Goal: Task Accomplishment & Management: Manage account settings

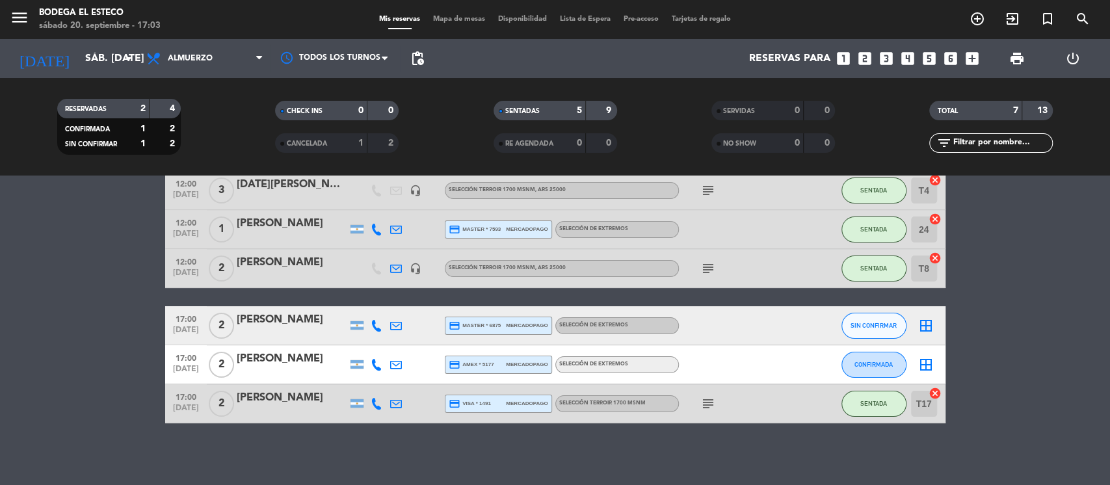
scroll to position [107, 0]
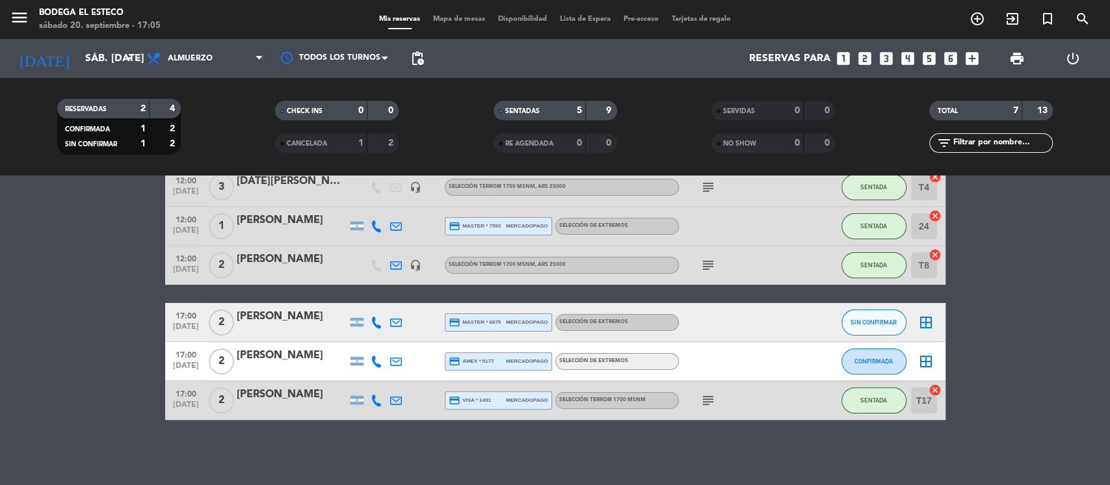
click at [861, 61] on icon "looks_two" at bounding box center [865, 58] width 17 height 17
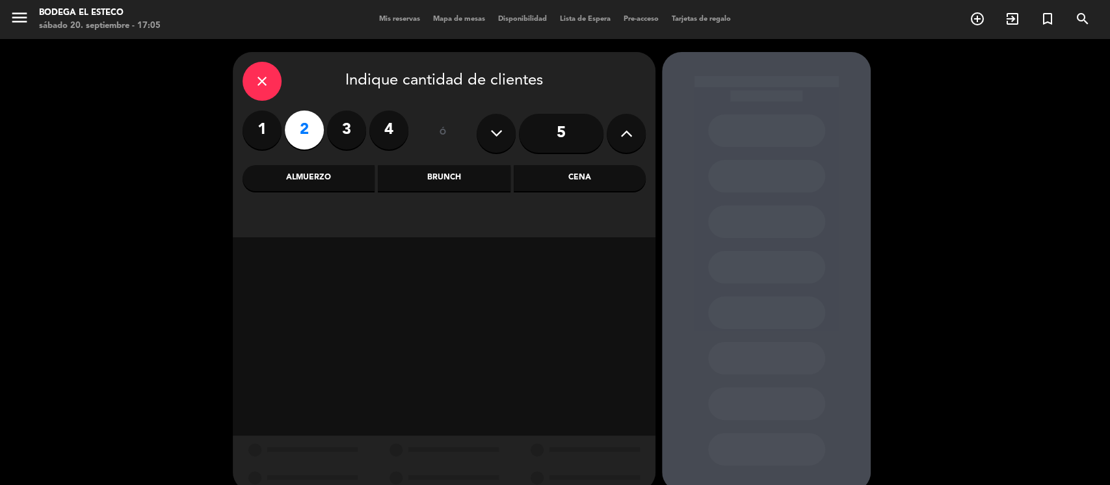
click at [345, 179] on div "Almuerzo" at bounding box center [309, 178] width 132 height 26
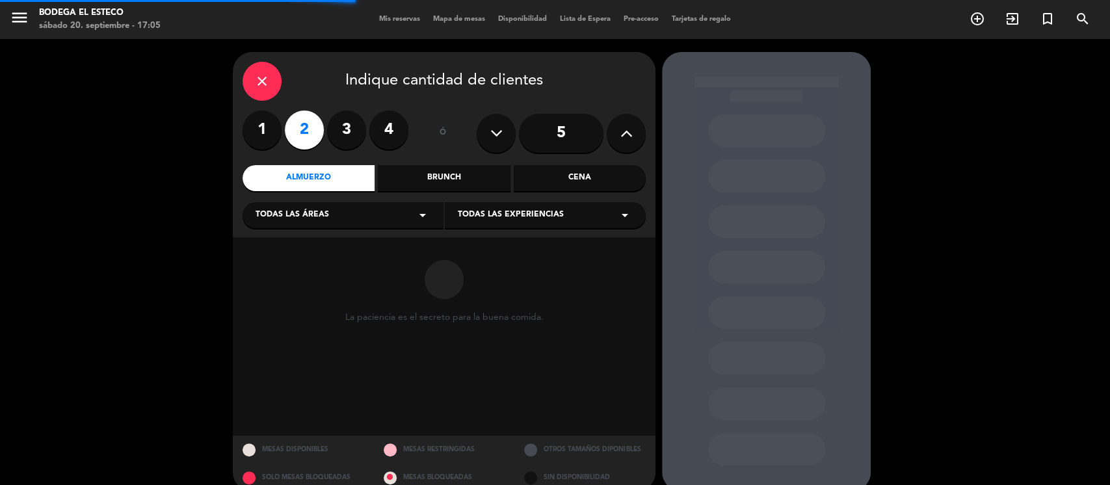
click at [345, 216] on div "Todas las áreas arrow_drop_down" at bounding box center [343, 215] width 201 height 26
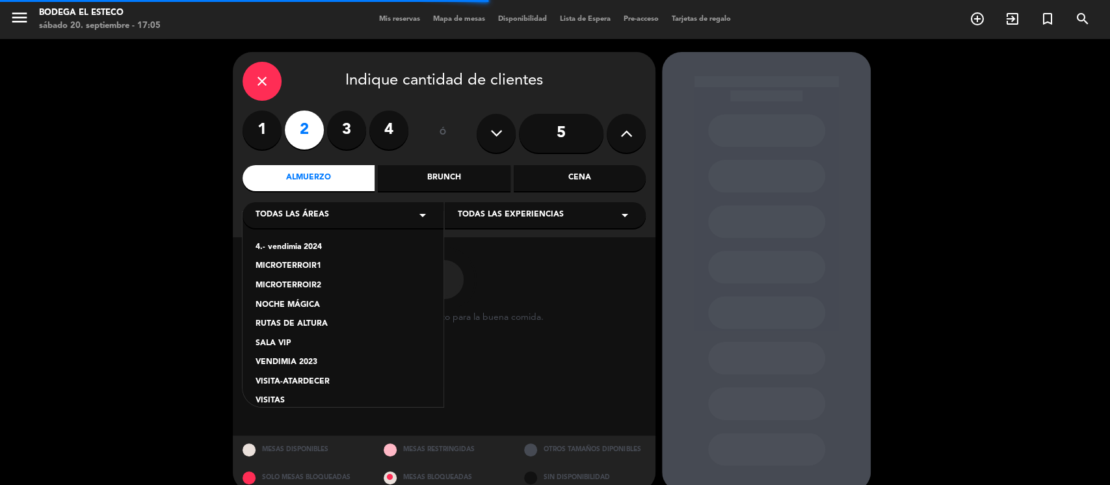
click at [323, 406] on div "VISITAS" at bounding box center [343, 401] width 175 height 13
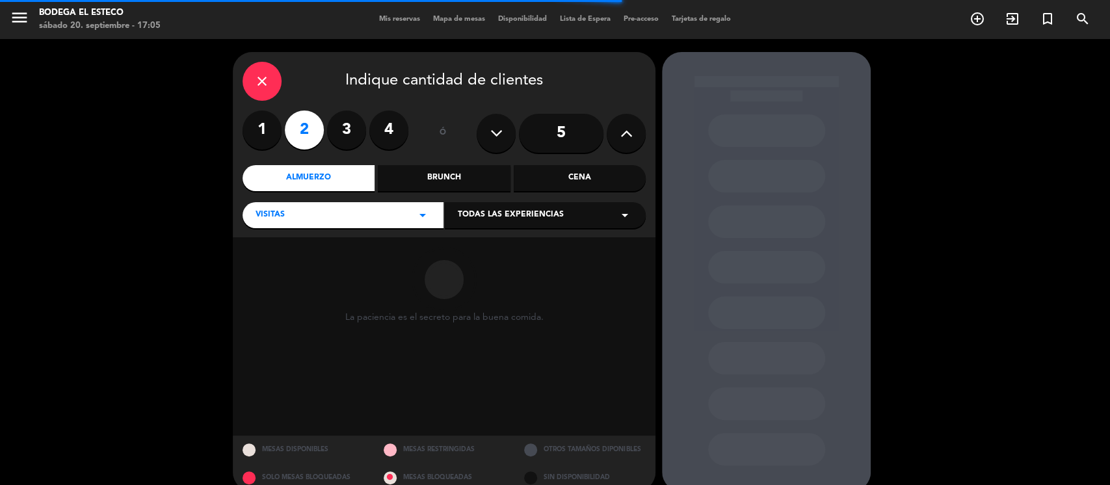
drag, startPoint x: 488, startPoint y: 213, endPoint x: 494, endPoint y: 224, distance: 12.8
click at [488, 213] on span "Todas las experiencias" at bounding box center [511, 215] width 106 height 13
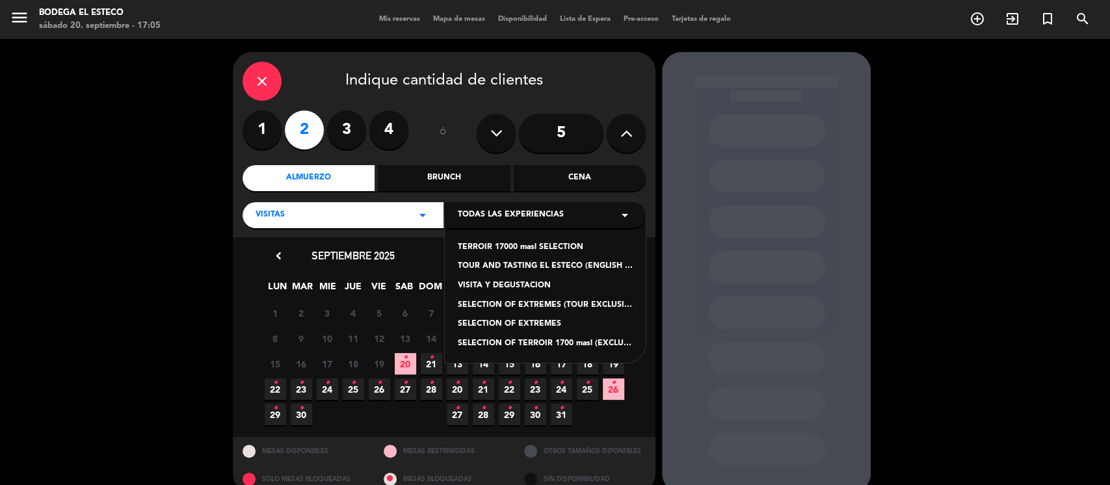
click at [517, 246] on div "TERROIR 17000 masl SELECTION" at bounding box center [545, 247] width 175 height 13
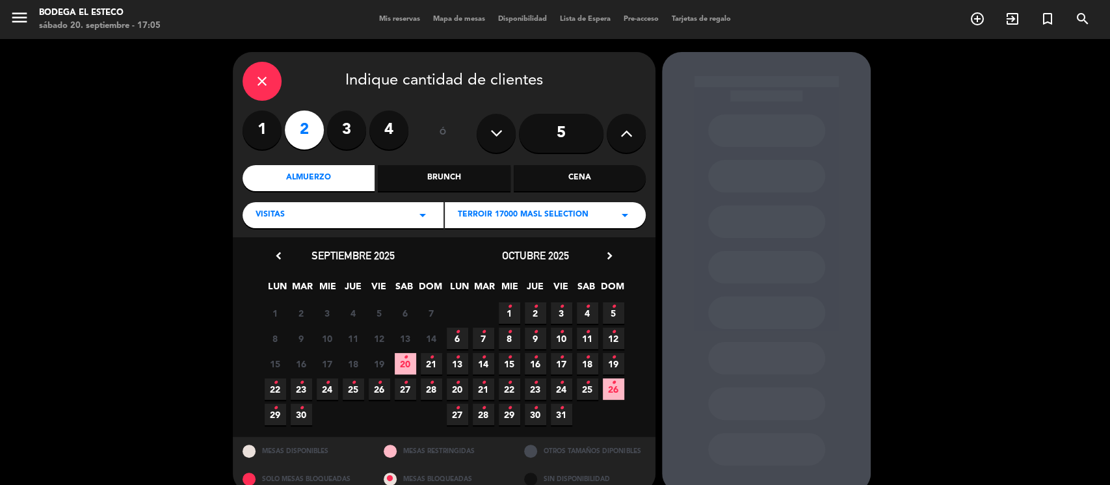
click at [401, 356] on span "20 •" at bounding box center [405, 363] width 21 height 21
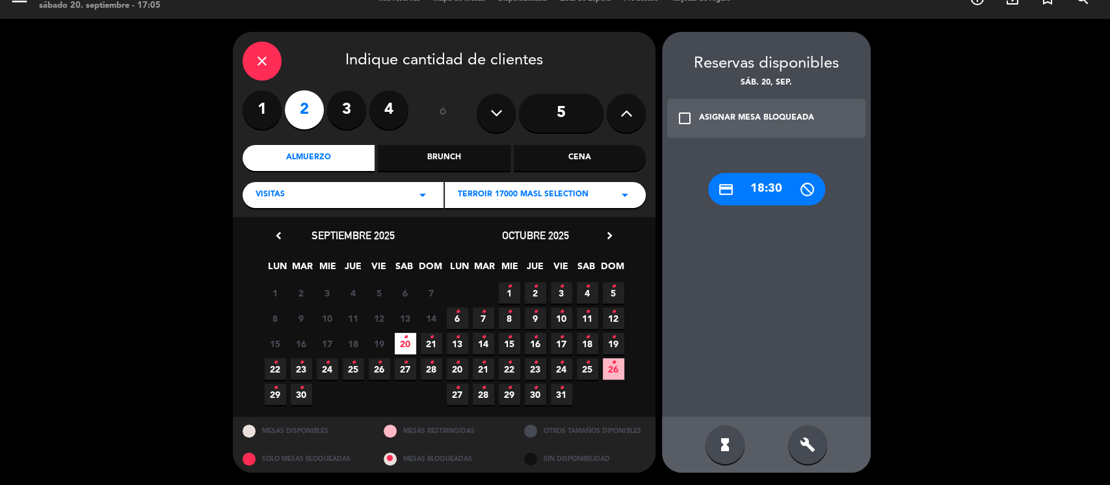
click at [743, 179] on div "credit_card 18:30" at bounding box center [766, 189] width 117 height 33
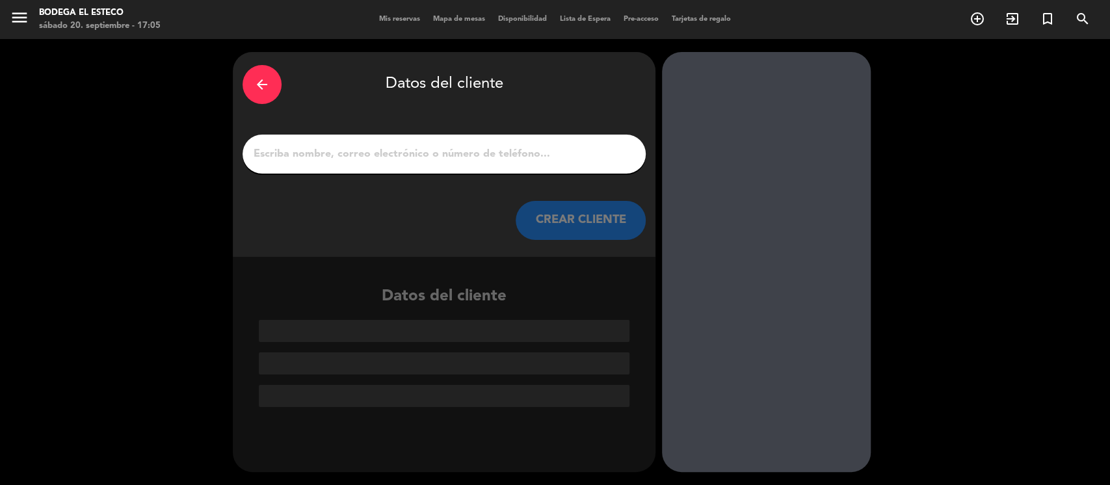
scroll to position [0, 0]
drag, startPoint x: 494, startPoint y: 155, endPoint x: 483, endPoint y: 153, distance: 11.1
click at [494, 155] on input "1" at bounding box center [444, 154] width 384 height 18
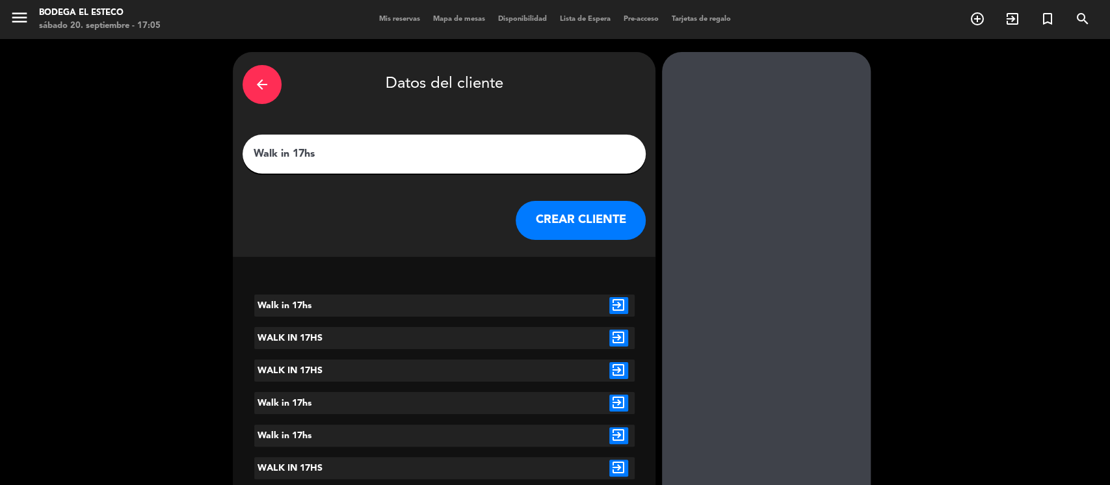
type input "Walk in 17hs"
click at [545, 214] on button "CREAR CLIENTE" at bounding box center [581, 220] width 130 height 39
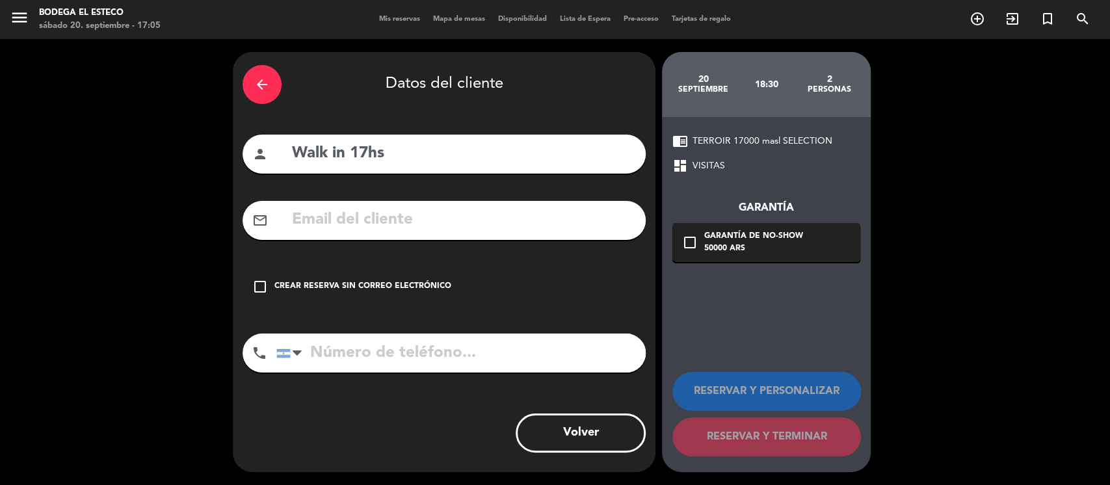
click at [273, 282] on div "check_box_outline_blank Crear reserva sin correo electrónico" at bounding box center [444, 286] width 403 height 39
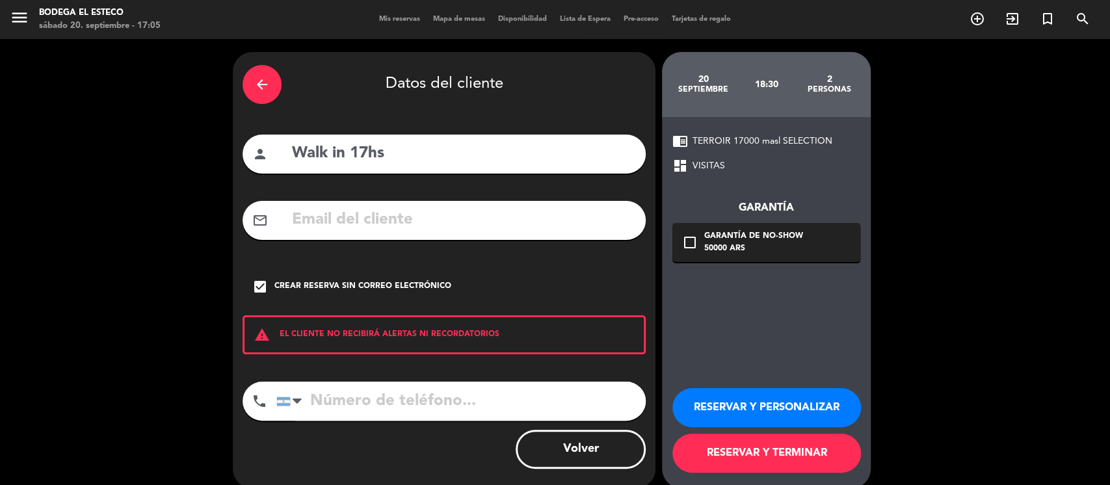
click at [745, 412] on button "RESERVAR Y PERSONALIZAR" at bounding box center [766, 407] width 189 height 39
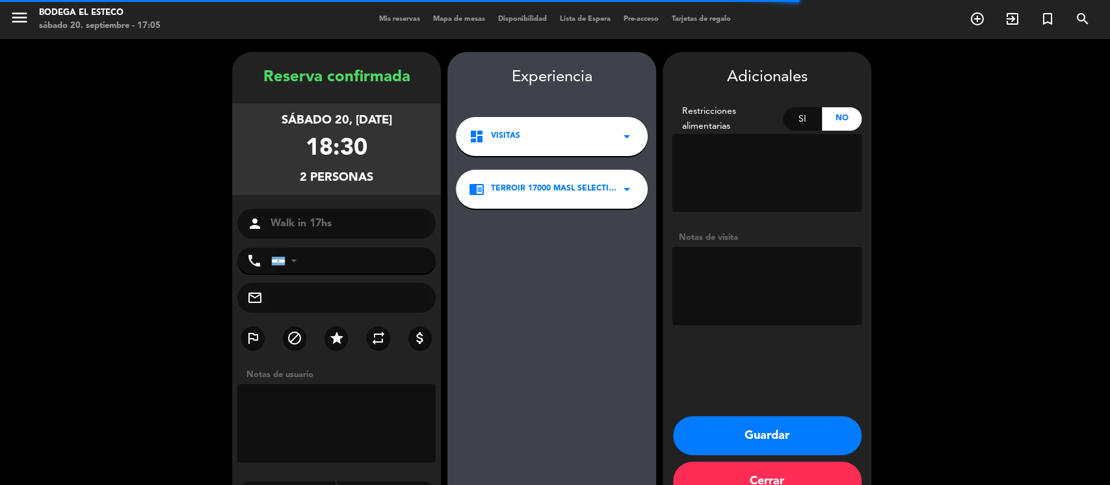
scroll to position [34, 0]
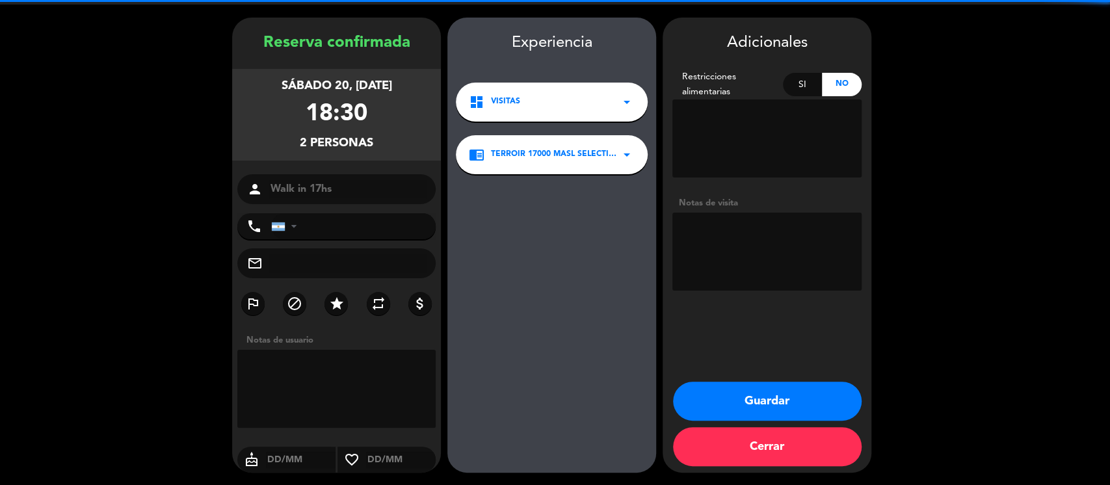
click at [728, 237] on textarea at bounding box center [766, 252] width 189 height 78
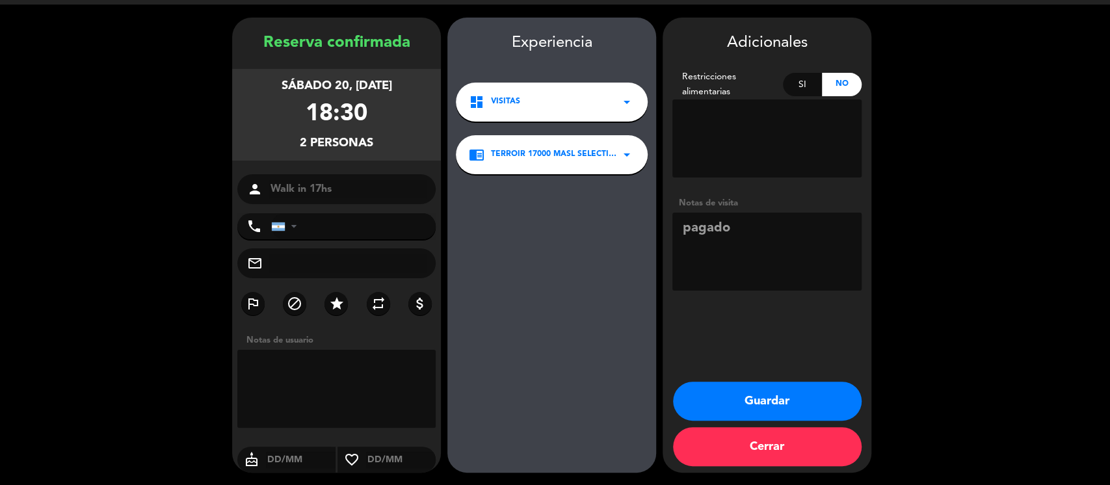
type textarea "pagado"
click at [775, 401] on button "Guardar" at bounding box center [767, 401] width 189 height 39
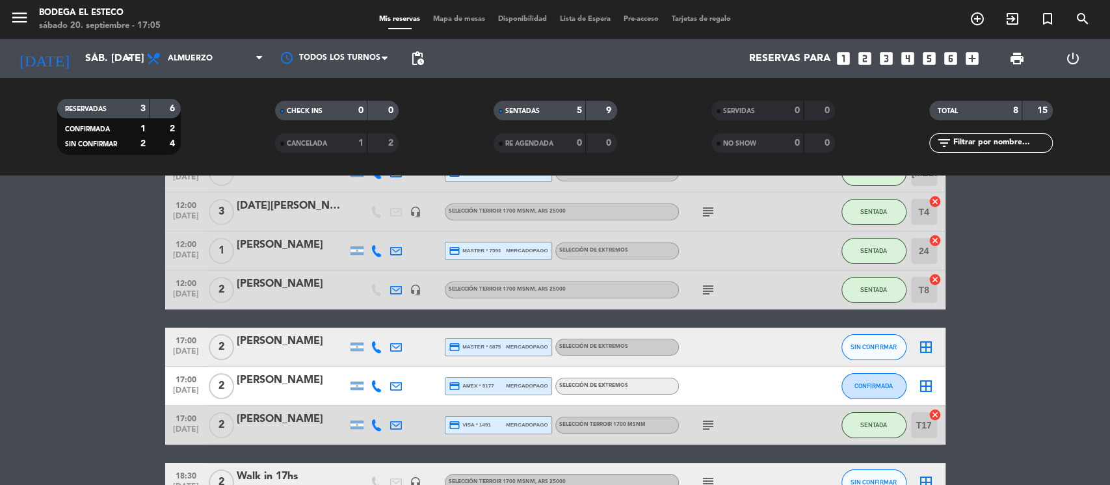
scroll to position [164, 0]
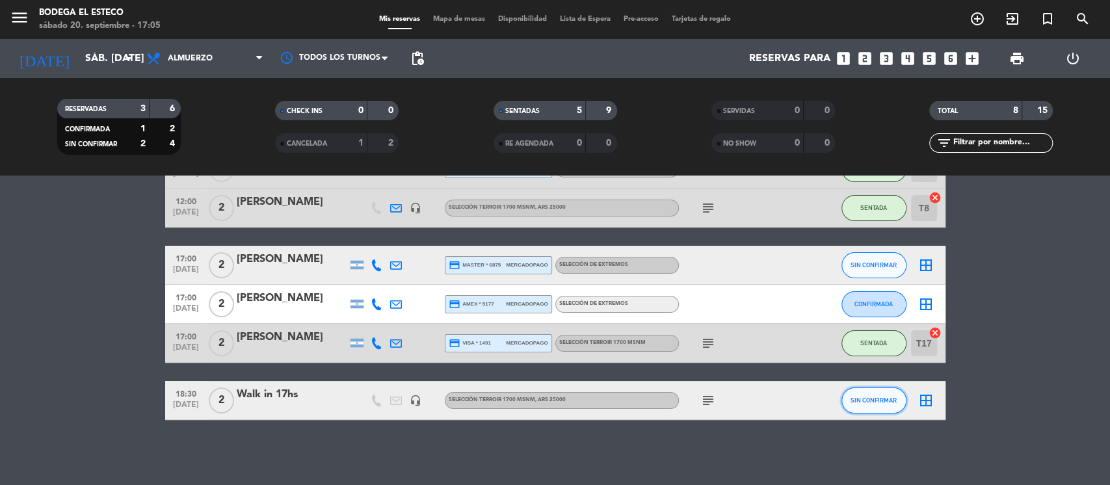
click at [861, 395] on button "SIN CONFIRMAR" at bounding box center [874, 401] width 65 height 26
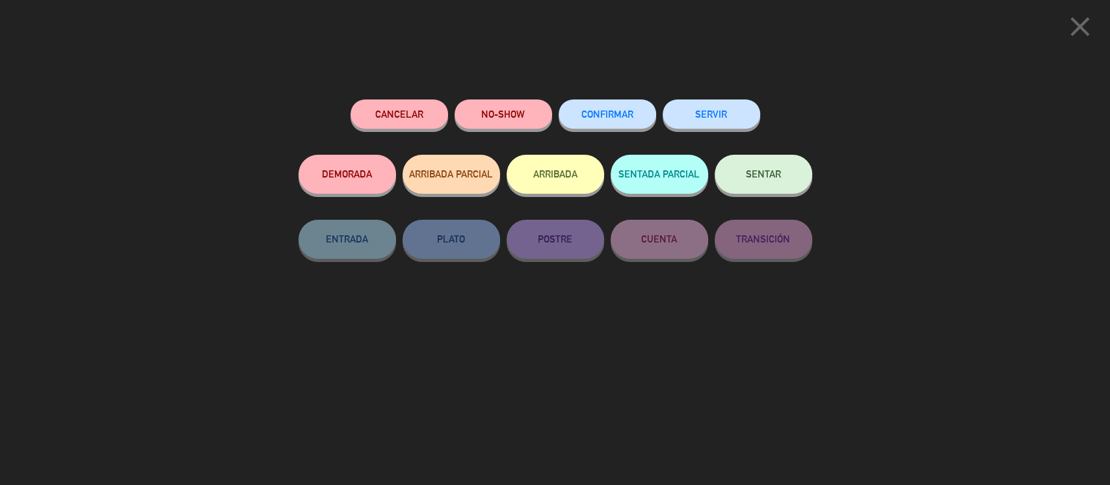
click at [762, 185] on button "SENTAR" at bounding box center [764, 174] width 98 height 39
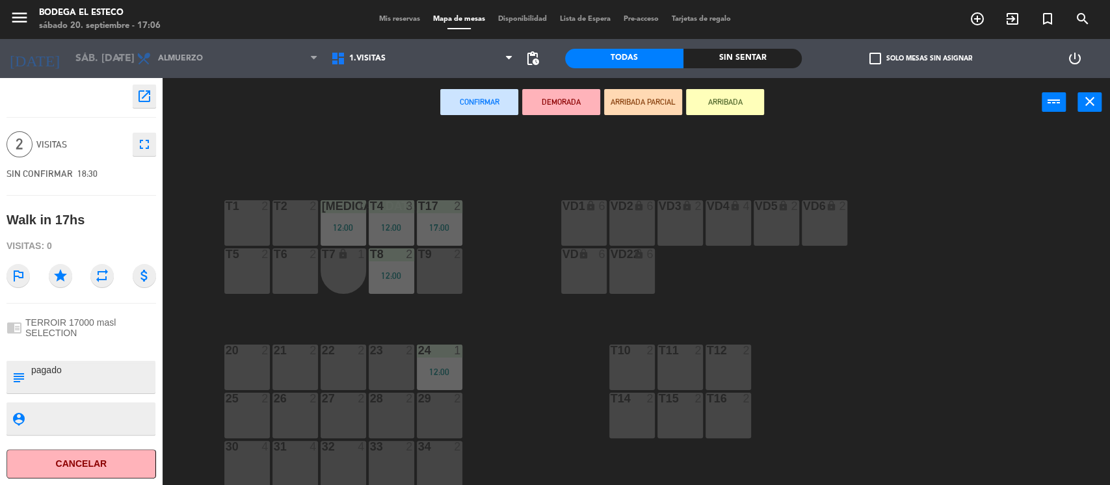
click at [432, 265] on div "T9 2" at bounding box center [440, 271] width 46 height 46
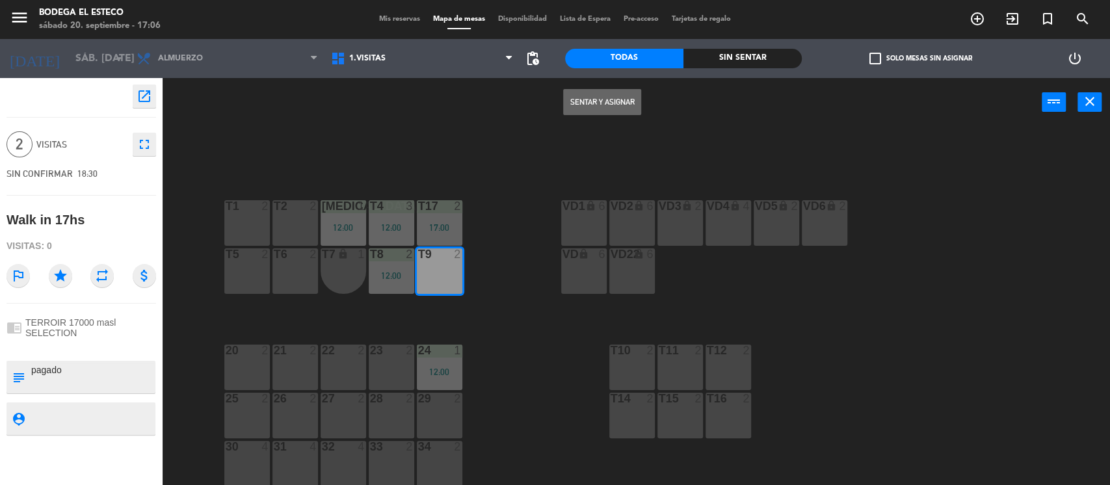
click at [586, 105] on button "Sentar y Asignar" at bounding box center [602, 102] width 78 height 26
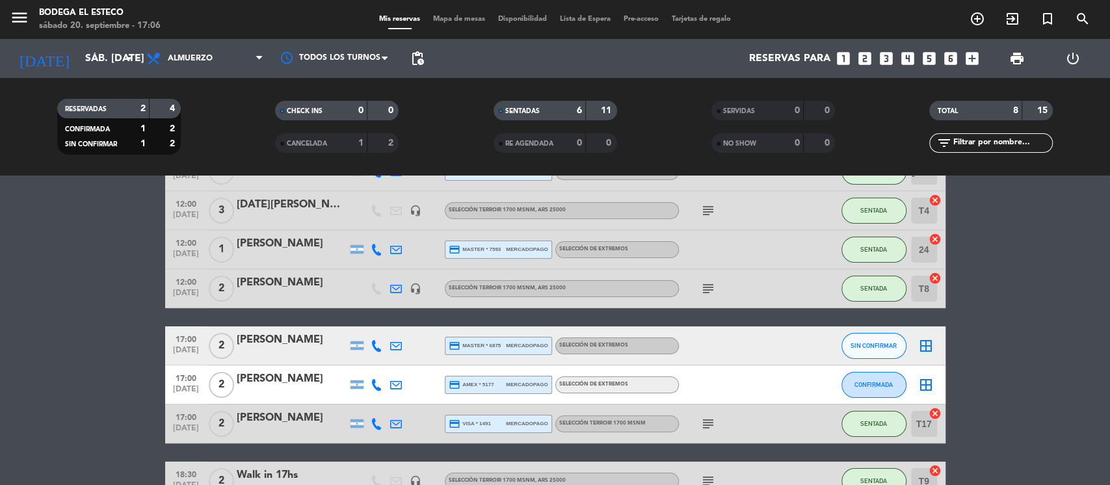
scroll to position [164, 0]
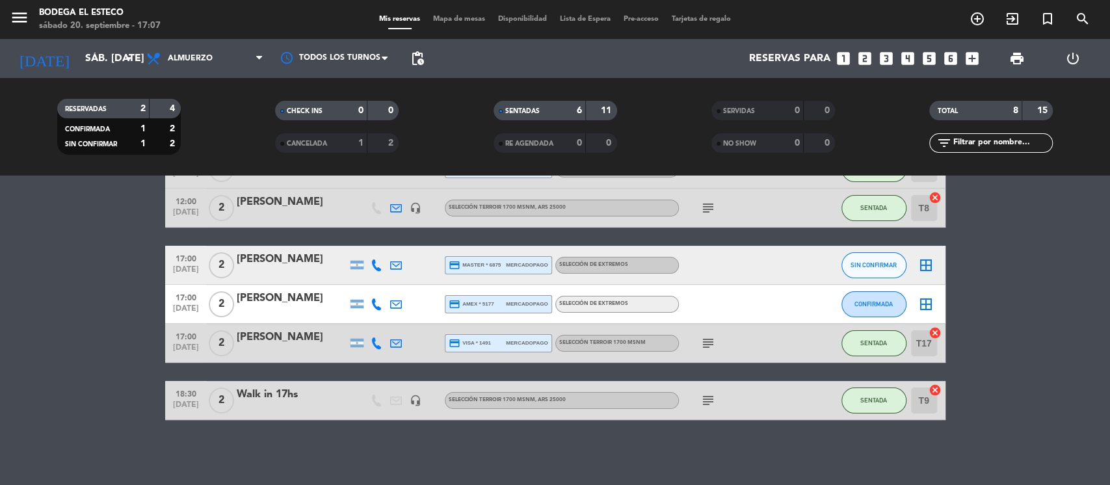
click at [0, 354] on bookings-row "12:00 [DATE] 1 [PERSON_NAME] credit_card visa * 8726 mercadopago SELECCIÓN DE E…" at bounding box center [555, 246] width 1110 height 349
click at [861, 265] on span "SIN CONFIRMAR" at bounding box center [874, 264] width 46 height 7
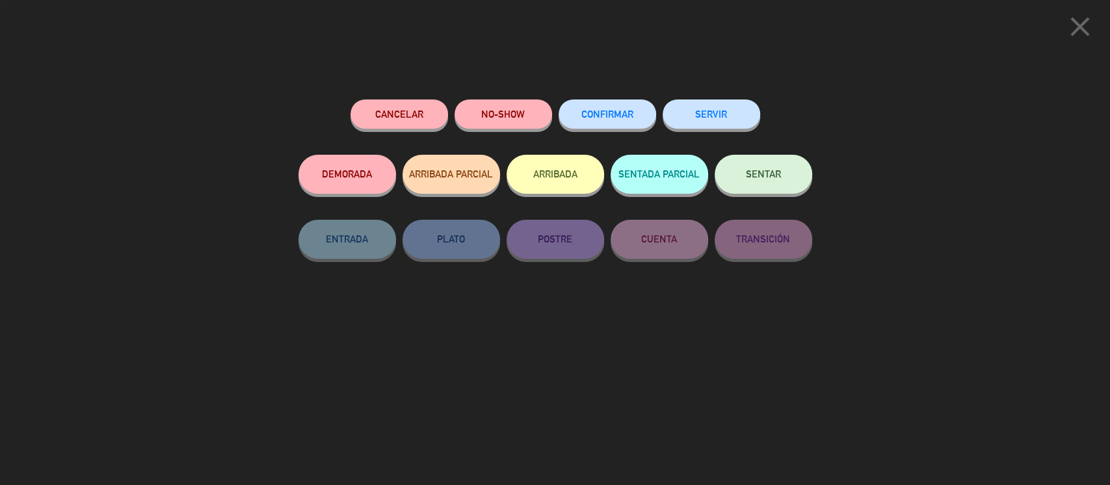
click at [769, 174] on span "SENTAR" at bounding box center [763, 173] width 35 height 11
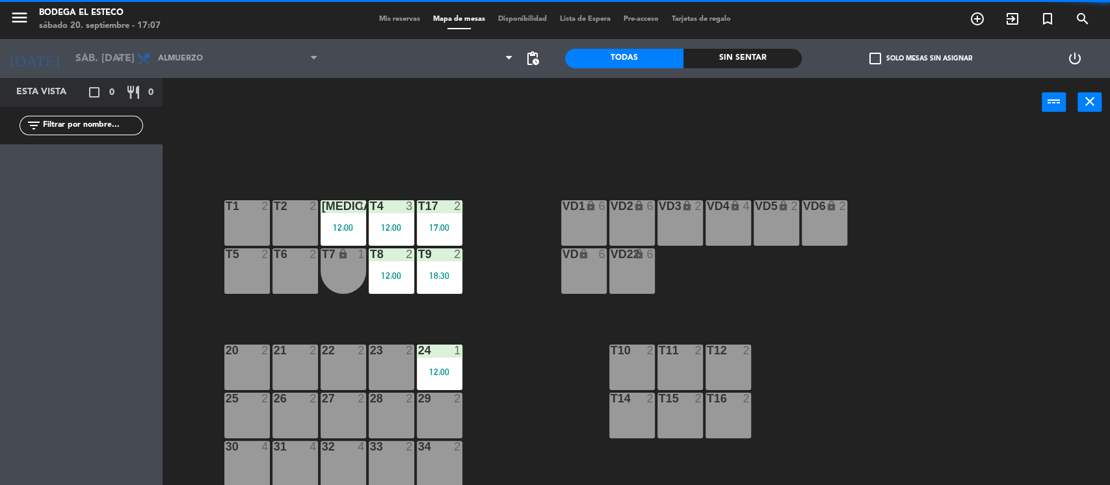
click at [345, 375] on div "22 2" at bounding box center [344, 368] width 46 height 46
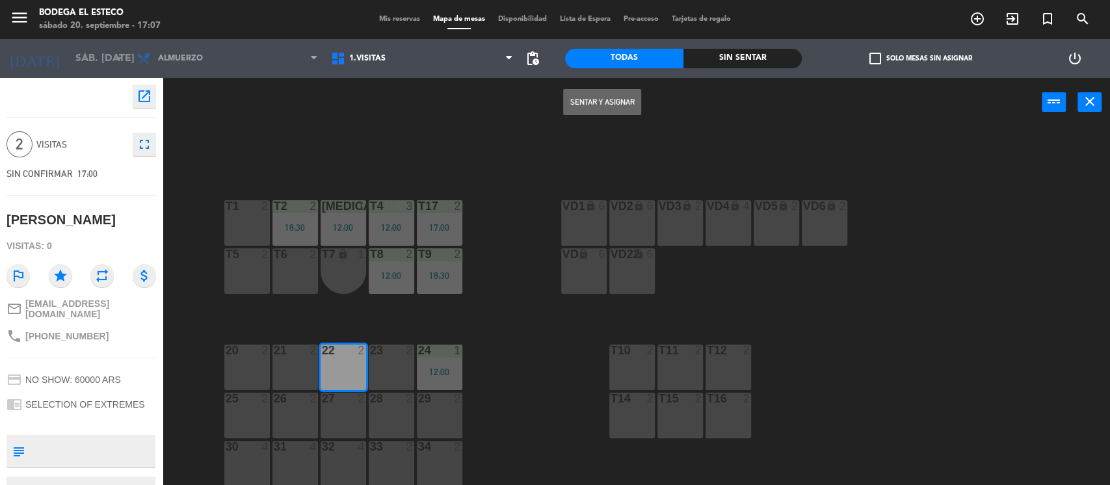
click at [613, 110] on button "Sentar y Asignar" at bounding box center [602, 102] width 78 height 26
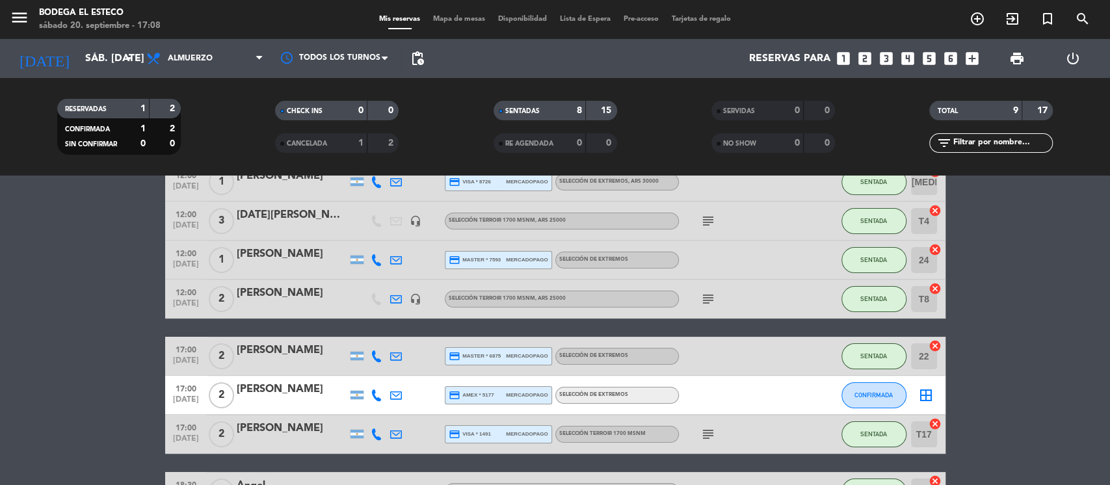
scroll to position [173, 0]
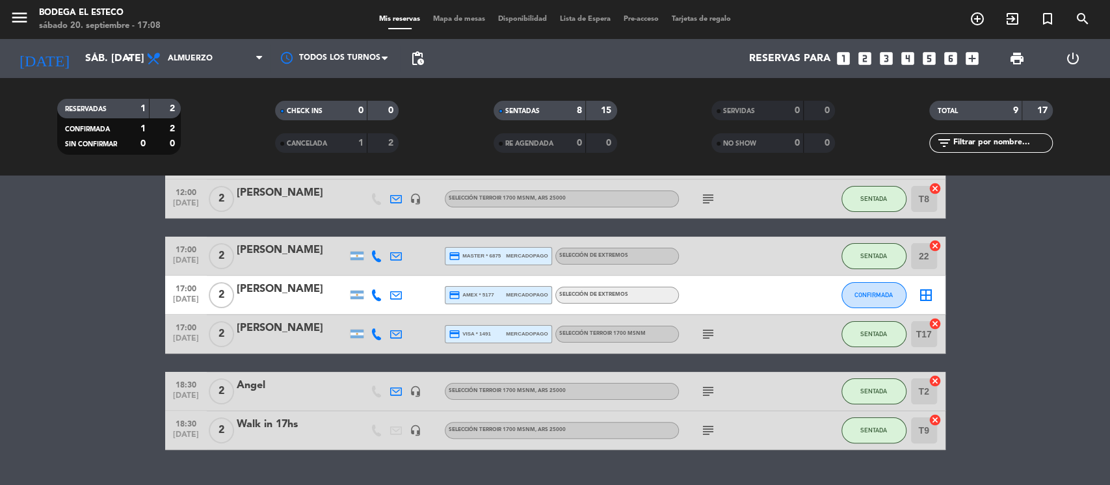
click at [399, 254] on icon at bounding box center [396, 256] width 12 height 12
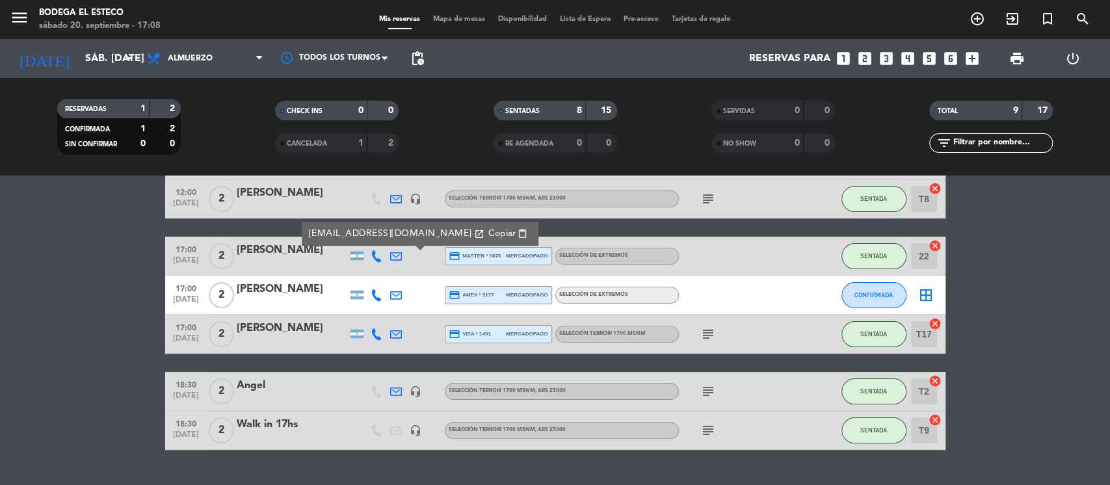
click at [518, 232] on span "content_paste" at bounding box center [523, 234] width 10 height 10
click at [518, 230] on span "content_paste" at bounding box center [523, 234] width 10 height 10
click at [82, 316] on bookings-row "12:00 [DATE] 1 [PERSON_NAME] credit_card visa * 8726 mercadopago SELECCIÓN DE E…" at bounding box center [555, 256] width 1110 height 388
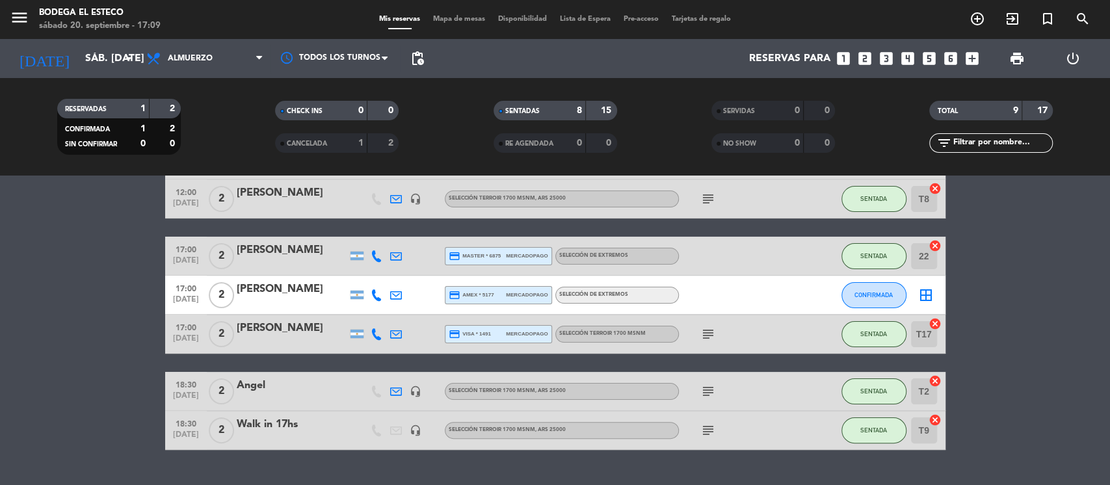
click at [713, 390] on icon "subject" at bounding box center [708, 392] width 16 height 16
click at [710, 434] on icon "subject" at bounding box center [708, 431] width 16 height 16
click at [1067, 377] on bookings-row "12:00 [DATE] 1 [PERSON_NAME] credit_card visa * 8726 mercadopago SELECCIÓN DE E…" at bounding box center [555, 256] width 1110 height 388
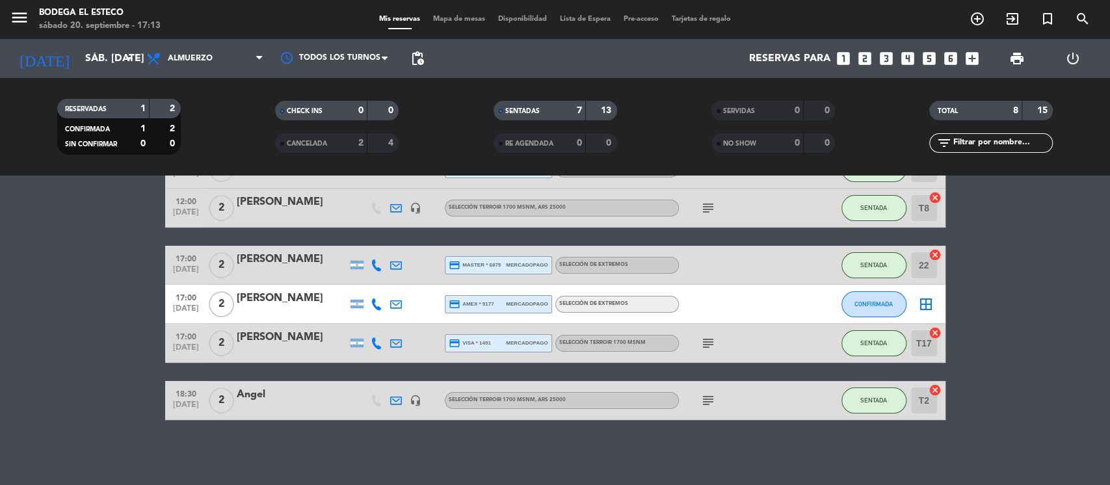
scroll to position [164, 0]
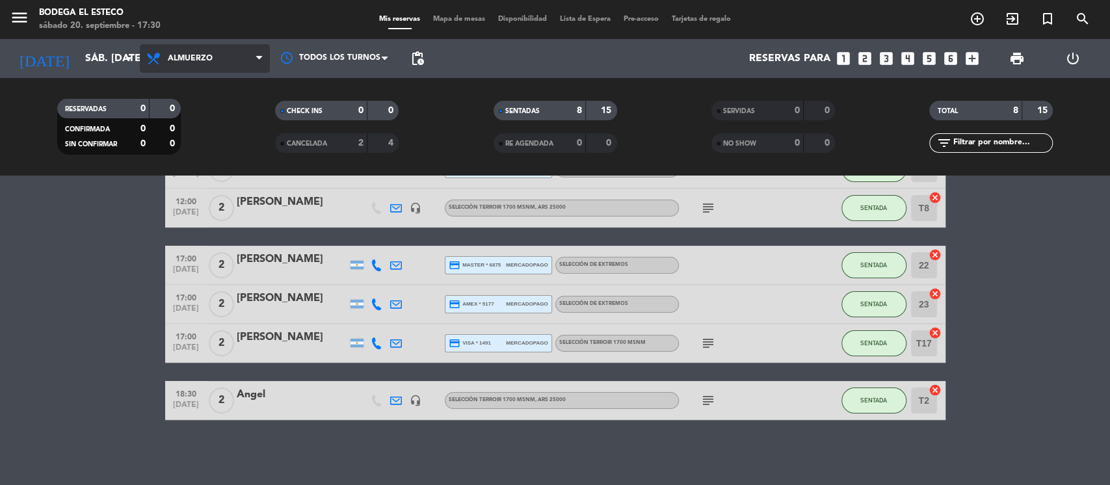
click at [211, 58] on span "Almuerzo" at bounding box center [190, 58] width 45 height 9
click at [219, 179] on ng-component "menu Bodega El Esteco sábado 20. septiembre - 17:30 Mis reservas Mapa de mesas …" at bounding box center [555, 242] width 1110 height 485
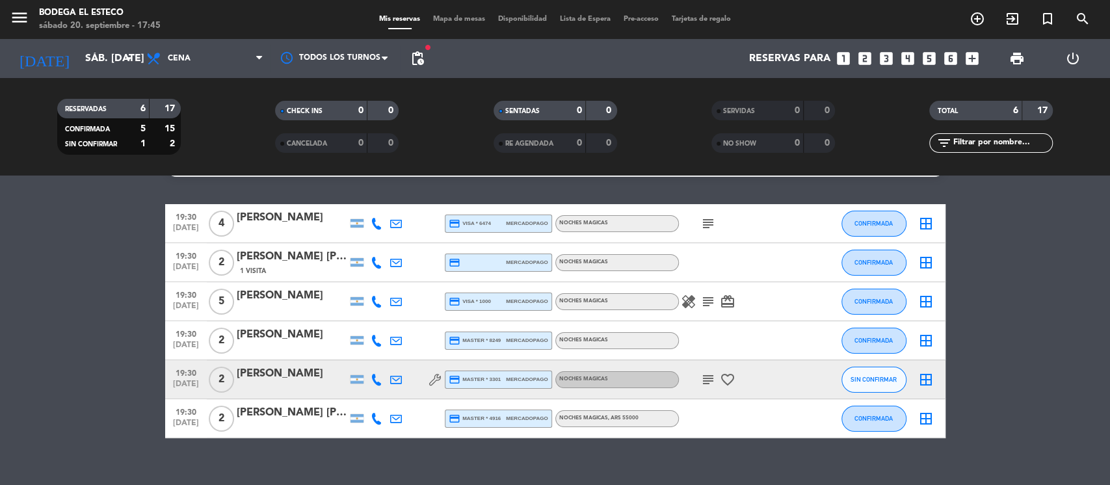
scroll to position [0, 0]
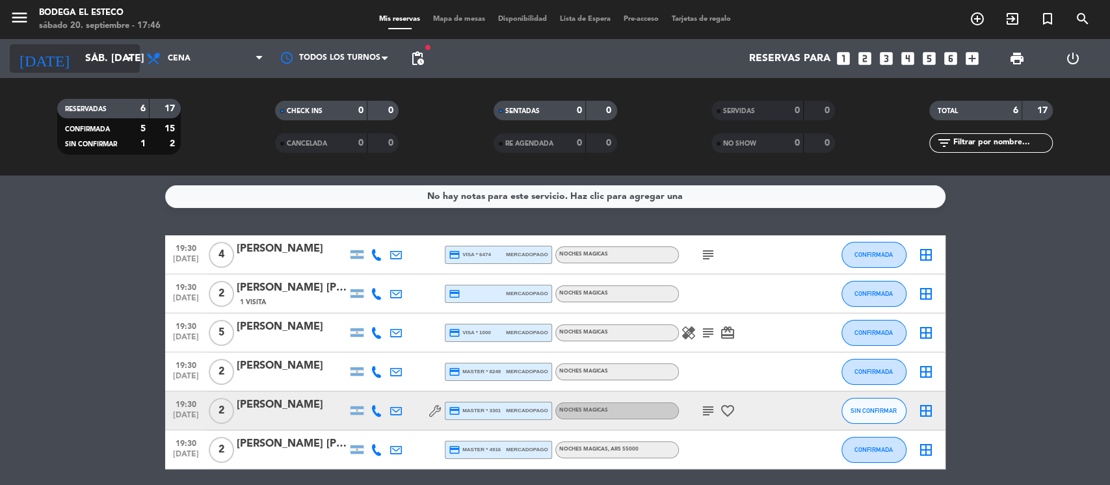
click at [116, 56] on input "sáb. [DATE]" at bounding box center [147, 58] width 137 height 25
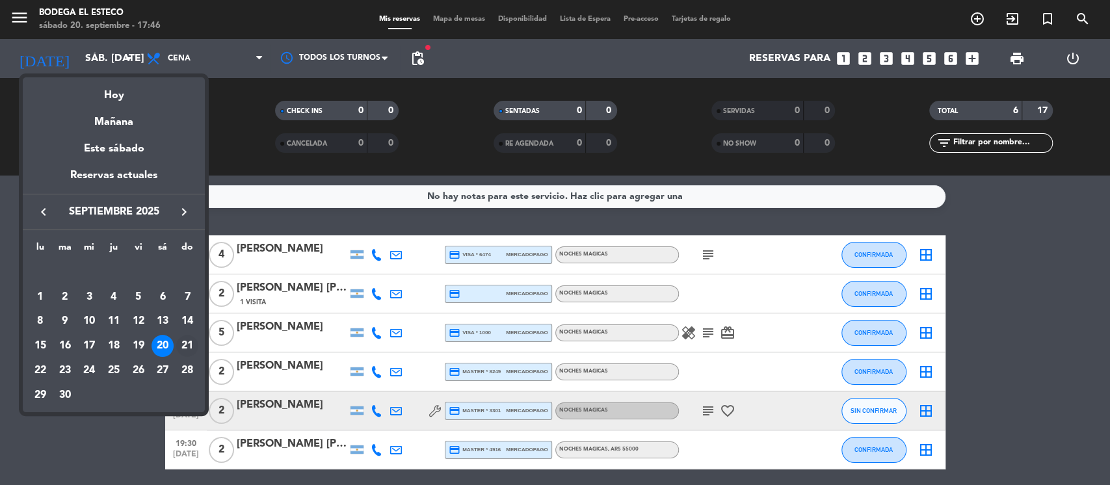
click at [189, 348] on div "21" at bounding box center [187, 346] width 22 height 22
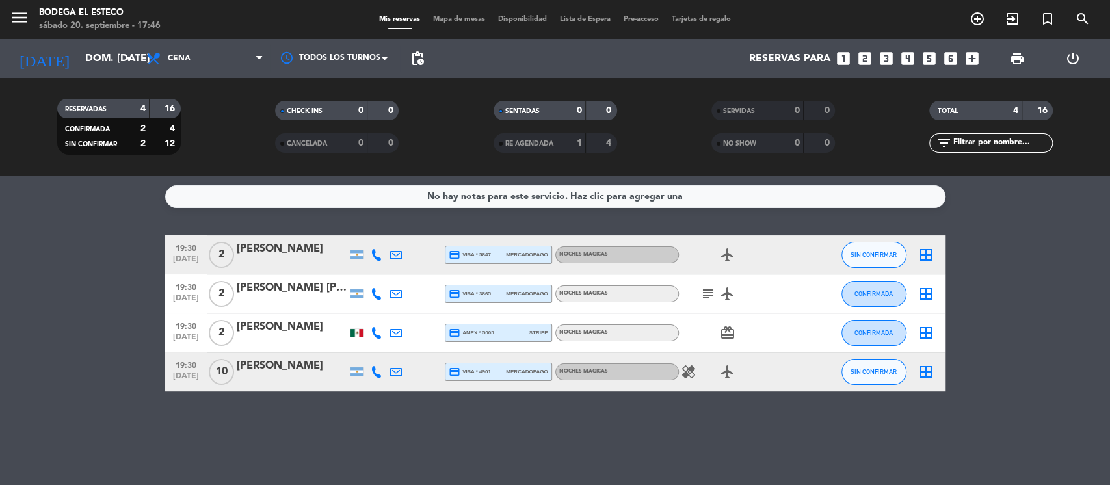
click at [574, 439] on div "No hay notas para este servicio. Haz clic para agregar una 19:30 [DATE] 2 [PERS…" at bounding box center [555, 331] width 1110 height 310
click at [693, 371] on icon "healing" at bounding box center [689, 372] width 16 height 16
click at [682, 373] on icon "healing" at bounding box center [689, 372] width 16 height 16
click at [713, 293] on icon "subject" at bounding box center [708, 294] width 16 height 16
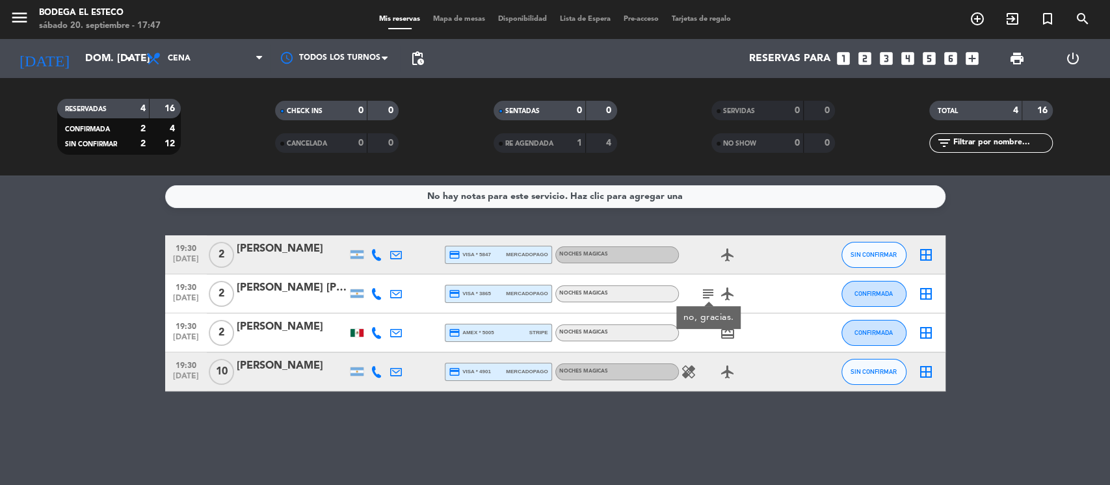
click at [713, 295] on icon "subject" at bounding box center [708, 294] width 16 height 16
click at [609, 451] on div "No hay notas para este servicio. Haz clic para agregar una 19:30 [DATE] 2 [PERS…" at bounding box center [555, 331] width 1110 height 310
click at [122, 68] on input "dom. [DATE]" at bounding box center [147, 58] width 137 height 25
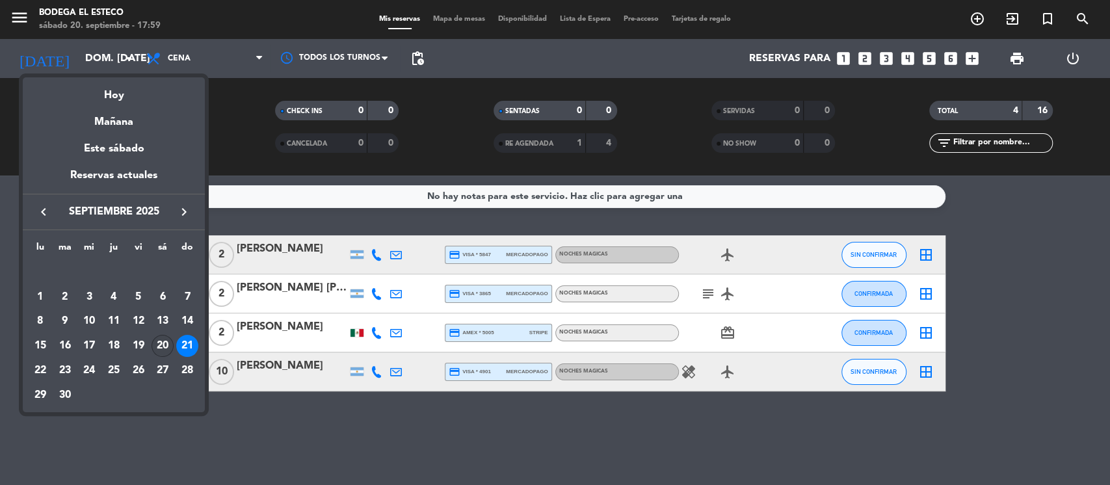
click at [159, 344] on div "20" at bounding box center [163, 346] width 22 height 22
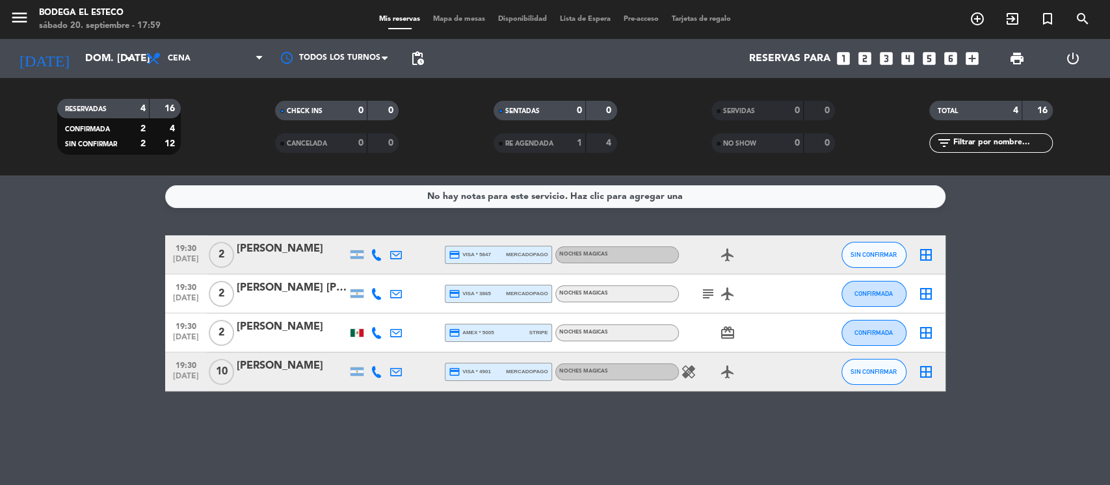
type input "sáb. [DATE]"
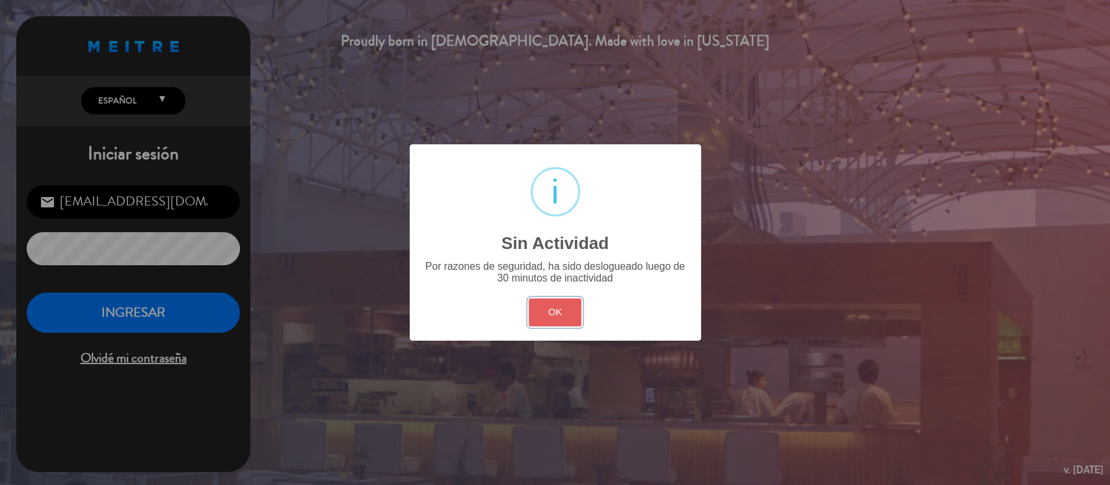
click at [537, 300] on button "OK" at bounding box center [555, 313] width 53 height 28
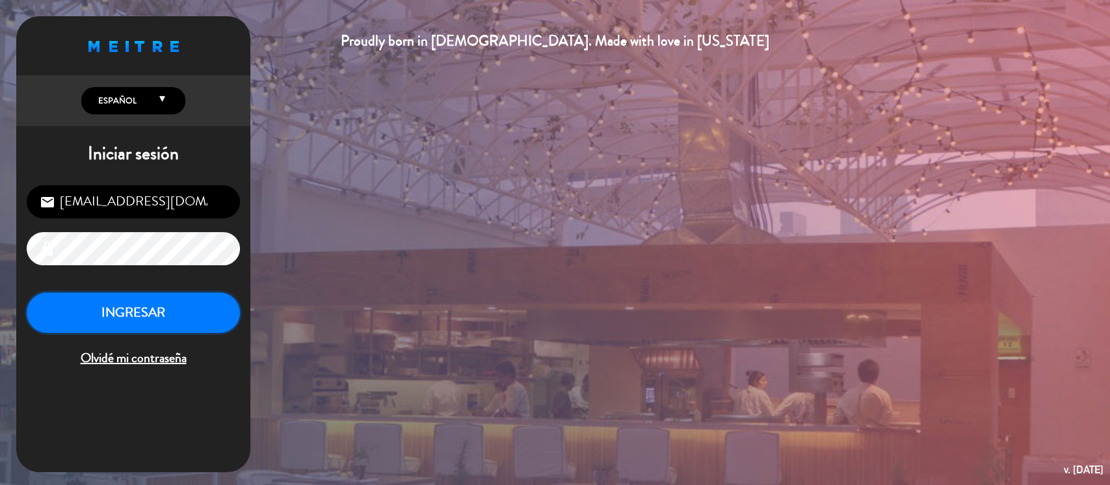
click at [118, 295] on button "INGRESAR" at bounding box center [133, 313] width 213 height 41
